Goal: Information Seeking & Learning: Learn about a topic

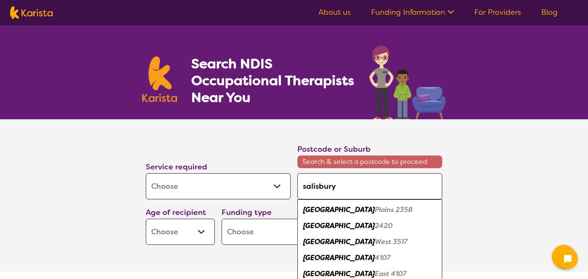
select select "[MEDICAL_DATA]"
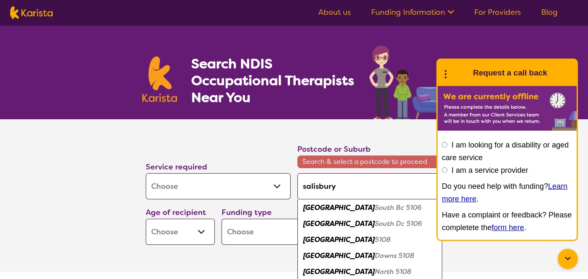
scroll to position [112, 0]
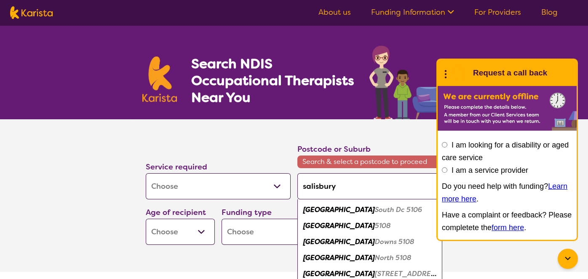
click at [328, 223] on em "[GEOGRAPHIC_DATA]" at bounding box center [339, 225] width 72 height 9
type input "5108"
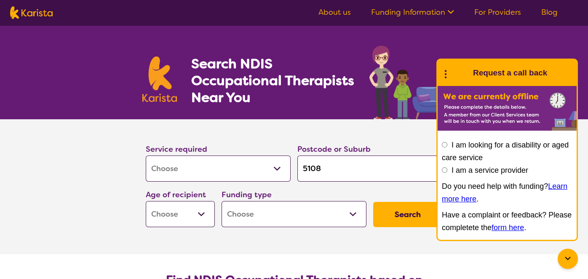
click at [205, 217] on select "Early Childhood - 0 to 9 Child - 10 to 11 Adolescent - 12 to 17 Adult - 18 to 6…" at bounding box center [180, 214] width 69 height 26
click at [146, 201] on select "Early Childhood - 0 to 9 Child - 10 to 11 Adolescent - 12 to 17 Adult - 18 to 6…" at bounding box center [180, 214] width 69 height 26
click at [352, 214] on select "Home Care Package (HCP) National Disability Insurance Scheme (NDIS) I don't know" at bounding box center [293, 214] width 145 height 26
select select "i-don-t-know"
click at [221, 201] on select "Home Care Package (HCP) National Disability Insurance Scheme (NDIS) I don't know" at bounding box center [293, 214] width 145 height 26
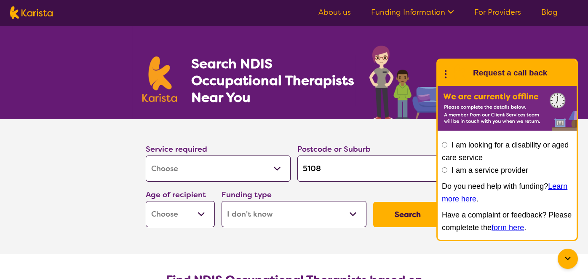
select select "i-don-t-know"
click at [412, 212] on button "Search" at bounding box center [407, 214] width 69 height 25
click at [203, 214] on select "Early Childhood - 0 to 9 Child - 10 to 11 Adolescent - 12 to 17 Adult - 18 to 6…" at bounding box center [180, 214] width 69 height 26
select select "AD"
click at [146, 201] on select "Early Childhood - 0 to 9 Child - 10 to 11 Adolescent - 12 to 17 Adult - 18 to 6…" at bounding box center [180, 214] width 69 height 26
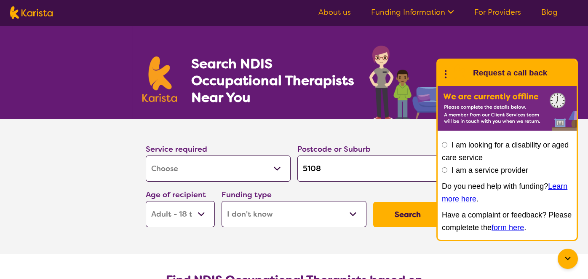
select select "AD"
click at [396, 213] on button "Search" at bounding box center [407, 214] width 69 height 25
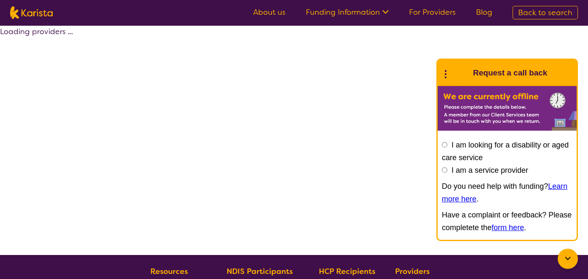
select select "[MEDICAL_DATA]"
select select "AD"
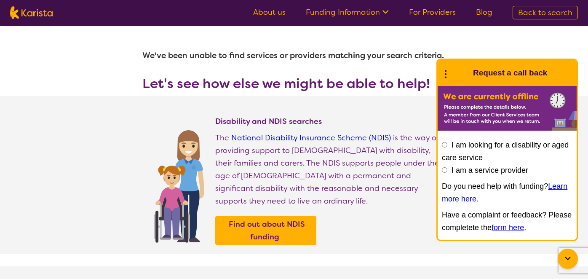
click at [571, 253] on icon at bounding box center [568, 258] width 10 height 10
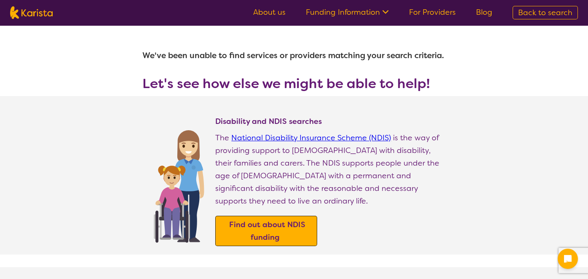
click at [266, 219] on b "Find out about NDIS funding" at bounding box center [267, 230] width 76 height 23
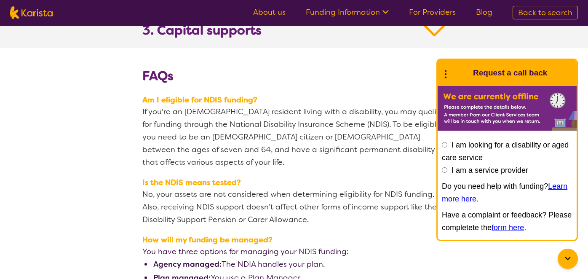
scroll to position [982, 0]
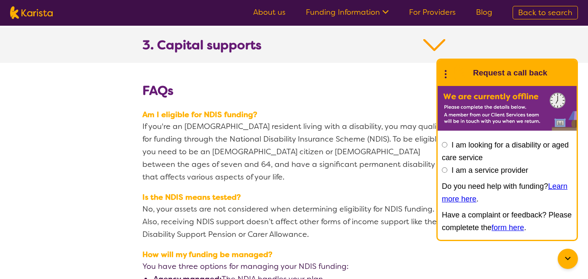
click at [566, 256] on icon at bounding box center [568, 258] width 10 height 10
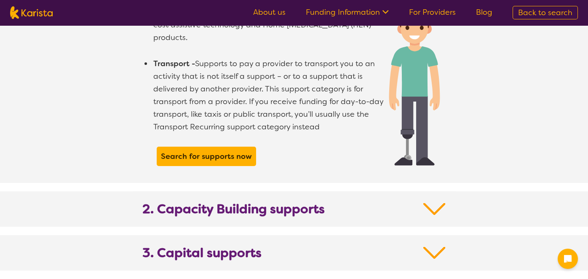
scroll to position [771, 0]
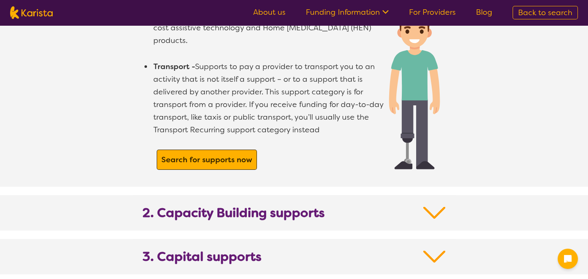
click at [182, 155] on b "Search for supports now" at bounding box center [206, 160] width 91 height 10
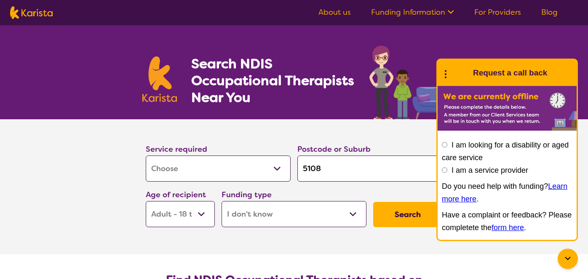
select select "[MEDICAL_DATA]"
select select "AD"
select select "i-don-t-know"
select select "[MEDICAL_DATA]"
select select "AD"
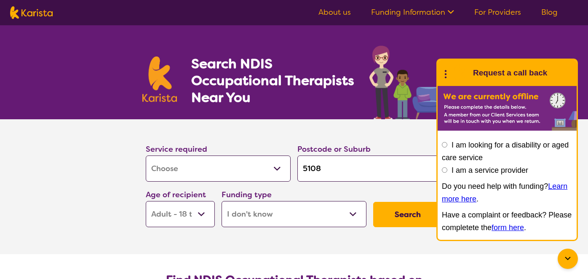
select select "i-don-t-know"
click at [567, 258] on icon at bounding box center [567, 257] width 5 height 3
